Goal: Register for event/course

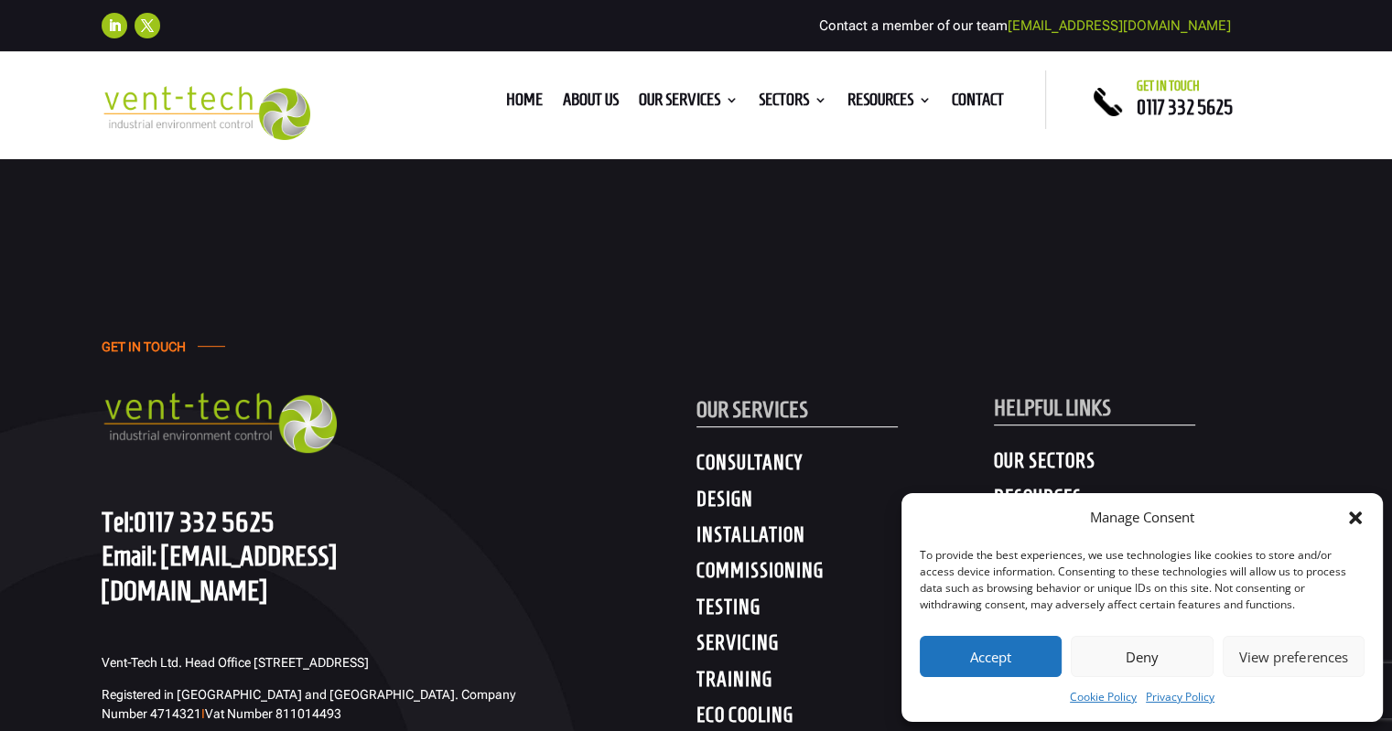
scroll to position [732, 0]
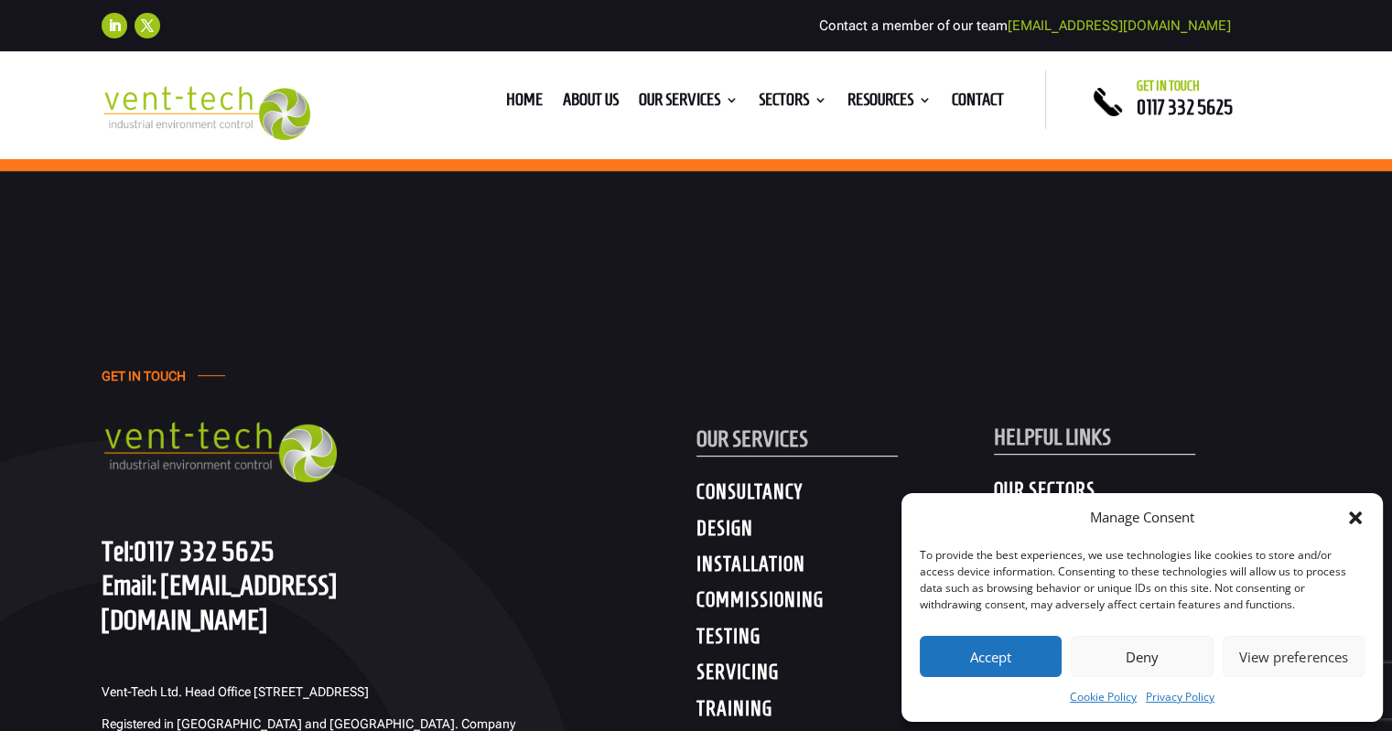
click at [739, 710] on h4 "TRAINING" at bounding box center [846, 713] width 298 height 33
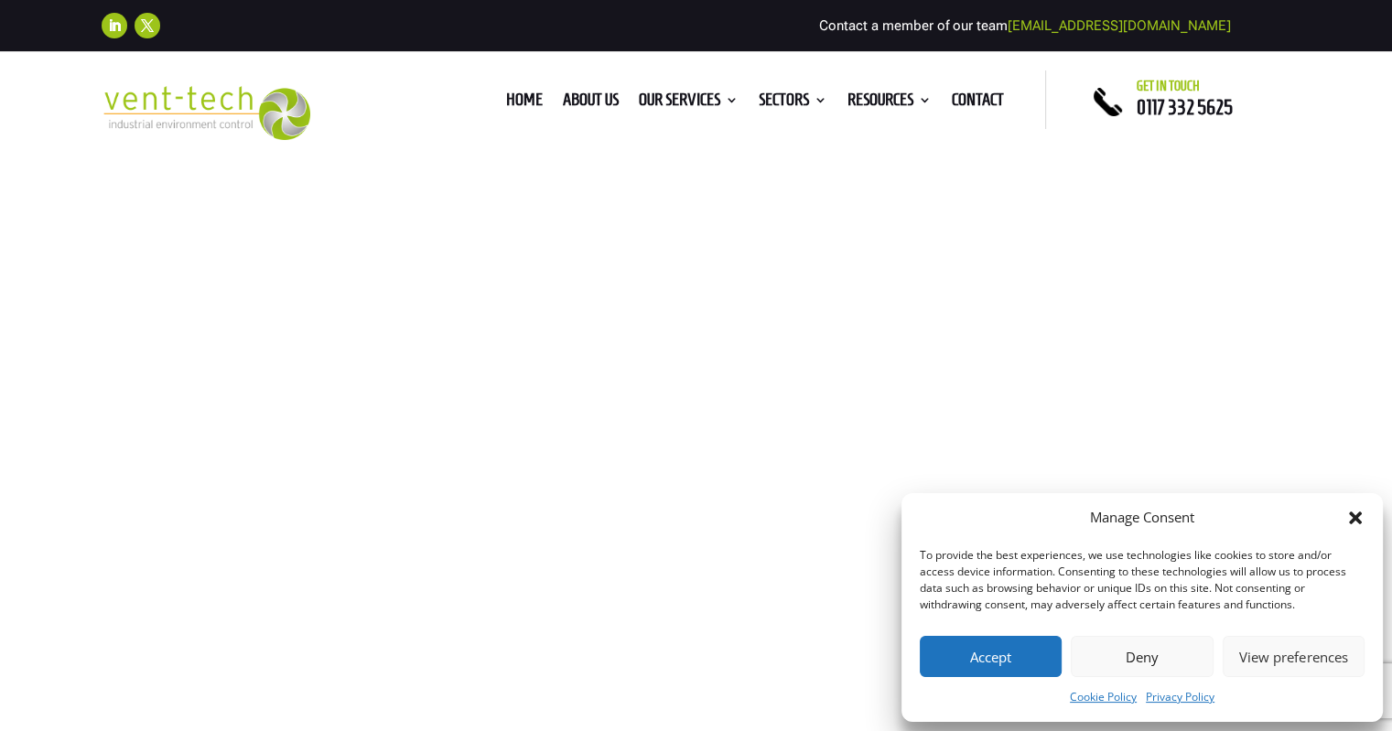
click at [990, 658] on button "Accept" at bounding box center [991, 656] width 142 height 41
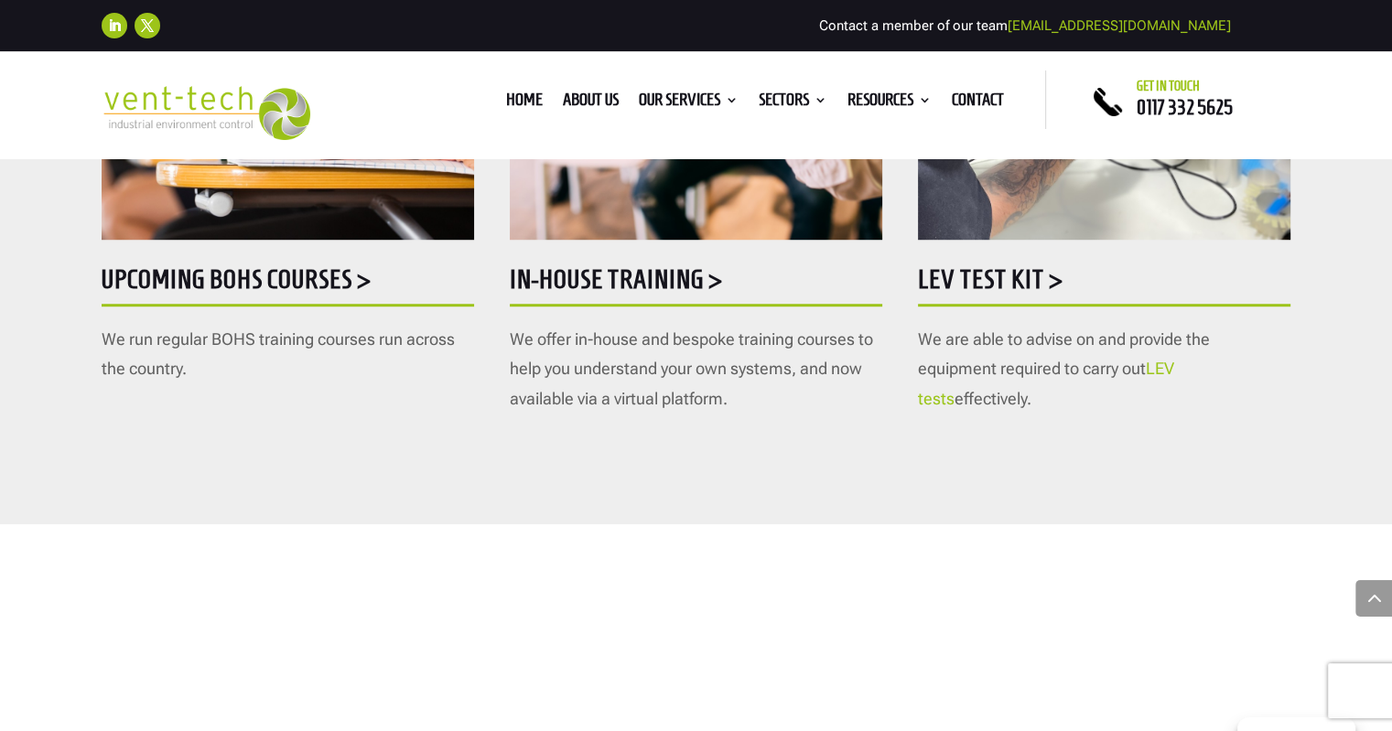
scroll to position [1282, 0]
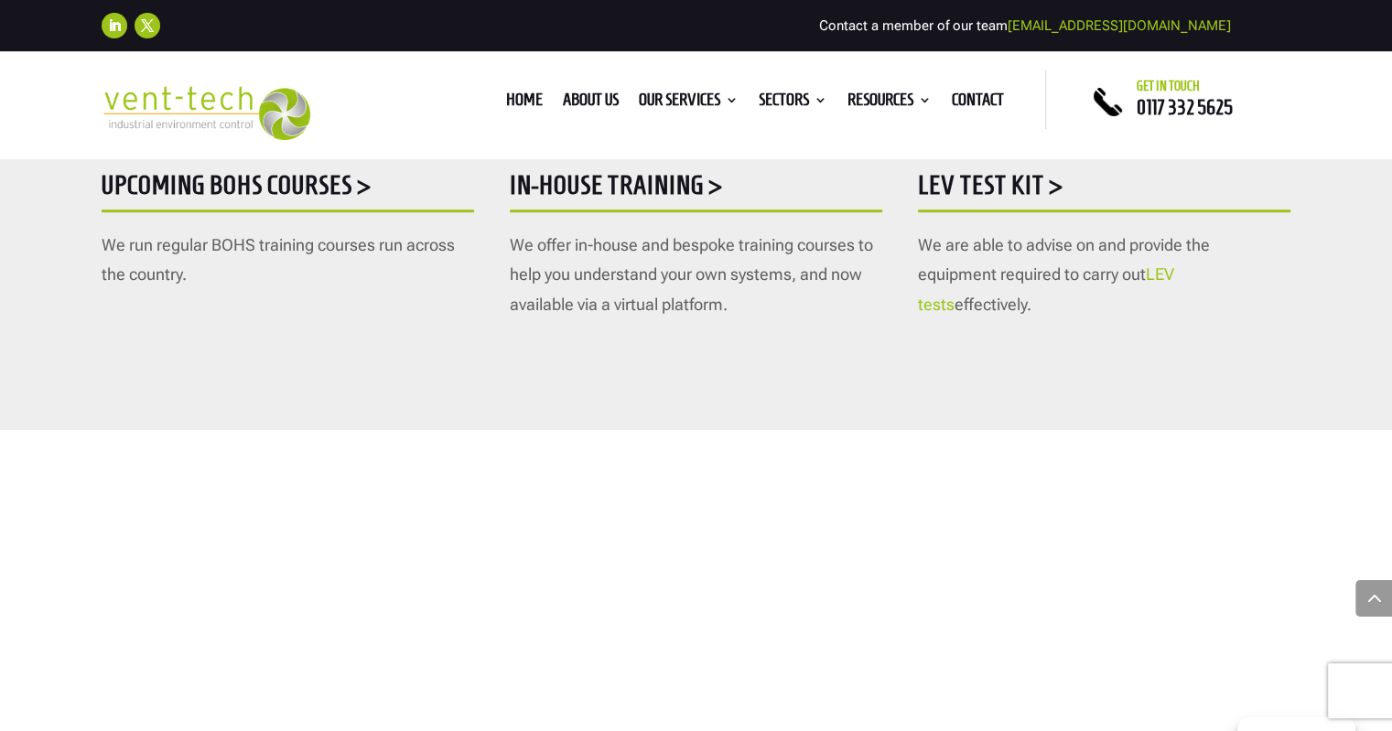
click at [261, 182] on h5 "Upcoming BOHS courses >" at bounding box center [288, 190] width 373 height 36
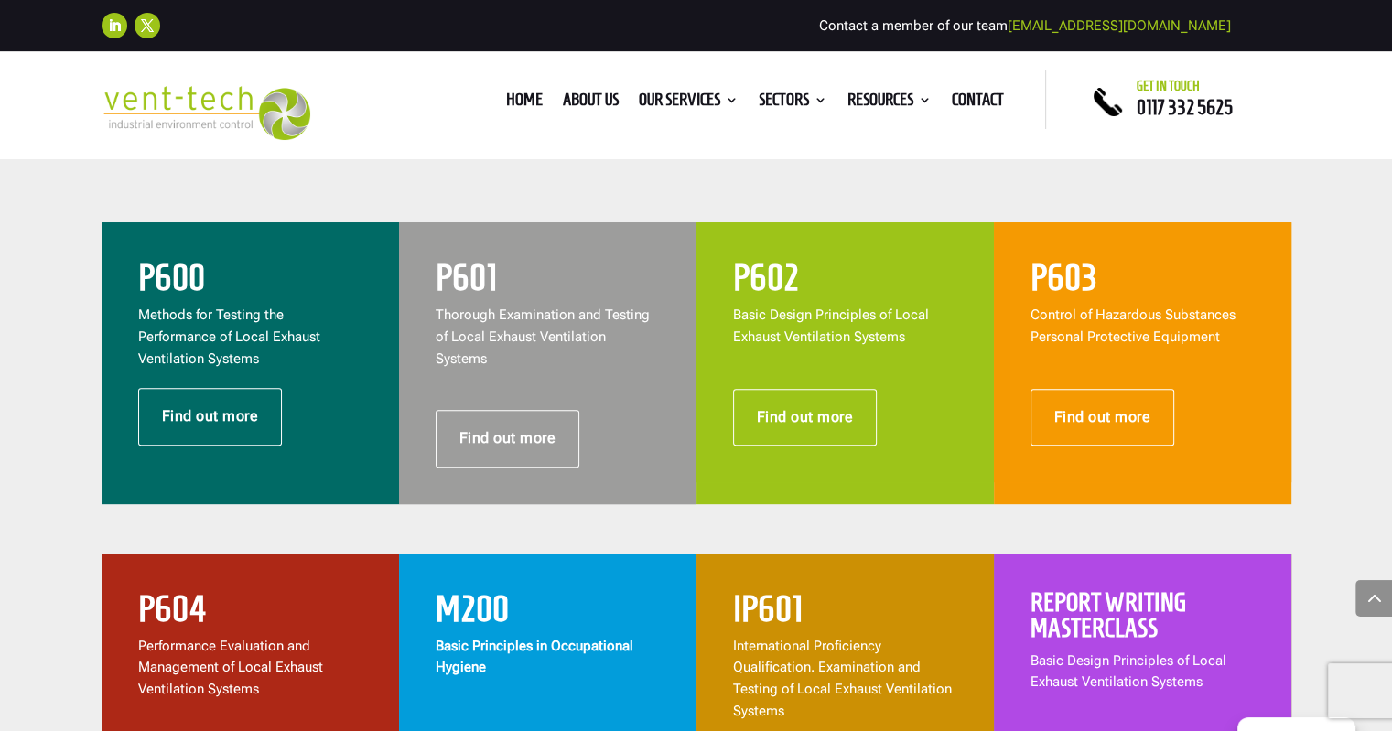
scroll to position [824, 0]
